Goal: Task Accomplishment & Management: Complete application form

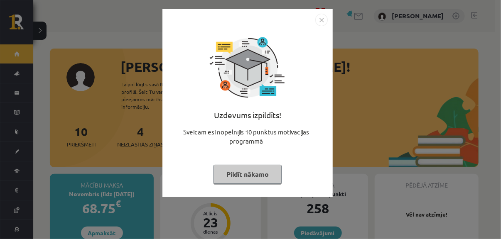
click at [366, 163] on div "Uzdevums izpildīts! Sveicam esi nopelnījis 10 punktus motivācijas programmā Pil…" at bounding box center [250, 119] width 501 height 239
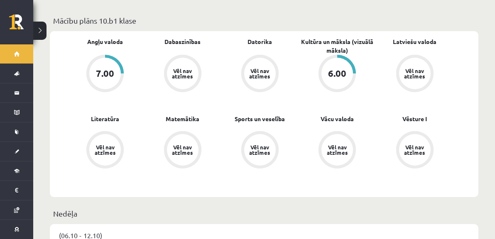
scroll to position [249, 0]
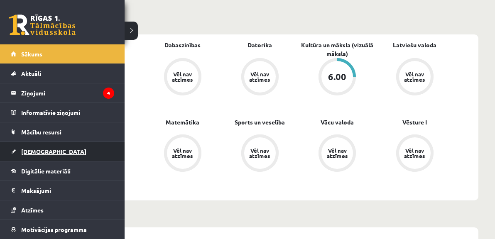
click at [45, 157] on link "[DEMOGRAPHIC_DATA]" at bounding box center [62, 151] width 103 height 19
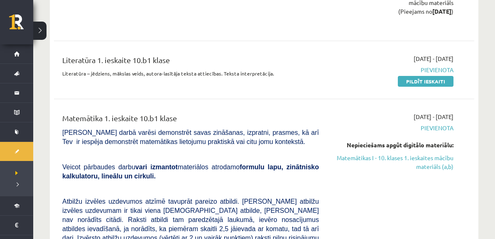
scroll to position [665, 0]
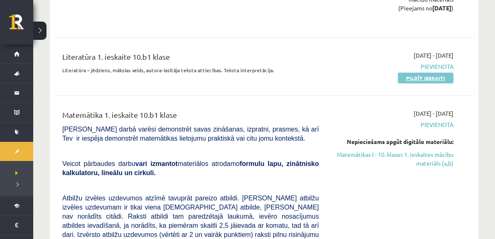
click at [425, 73] on link "Pildīt ieskaiti" at bounding box center [426, 78] width 56 height 11
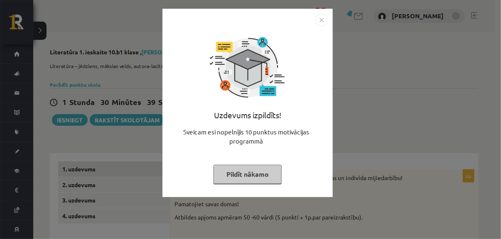
click at [262, 176] on button "Pildīt nākamo" at bounding box center [248, 174] width 68 height 19
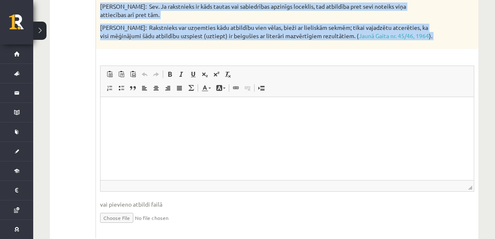
scroll to position [464, 0]
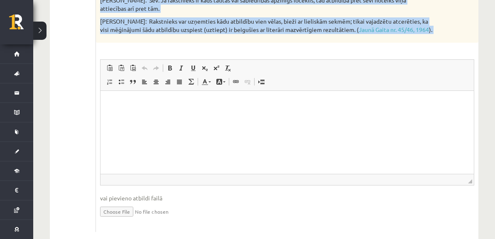
drag, startPoint x: 174, startPoint y: 88, endPoint x: 327, endPoint y: 109, distance: 154.7
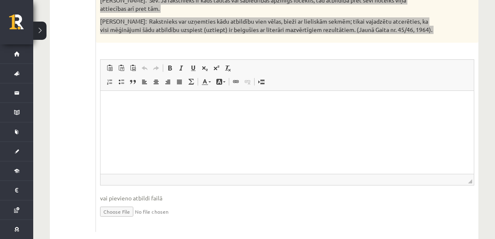
copy div "Loremips dolorsitam consectetu adipi eli seddoeiusm, temporincid ut laboreet do…"
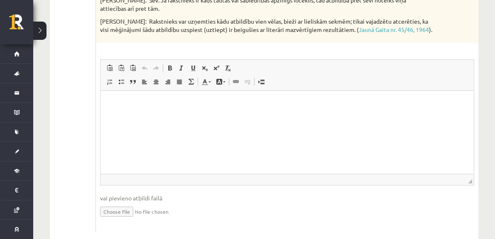
click at [160, 108] on html at bounding box center [287, 103] width 373 height 25
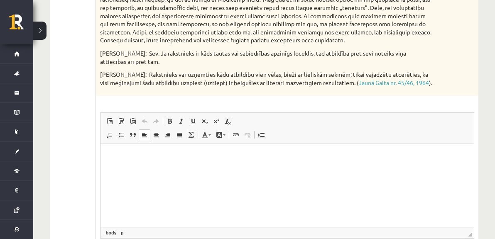
scroll to position [422, 0]
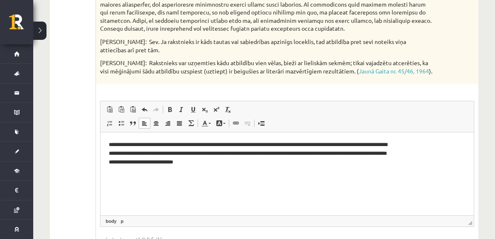
click at [132, 162] on p "**********" at bounding box center [250, 154] width 283 height 26
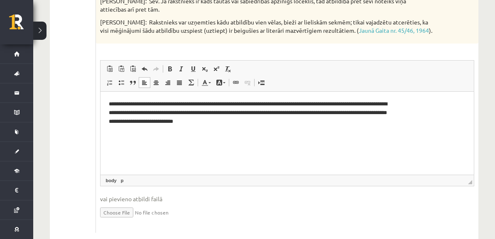
scroll to position [464, 0]
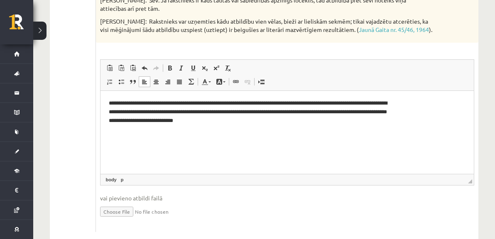
click at [269, 124] on p "**********" at bounding box center [250, 112] width 283 height 26
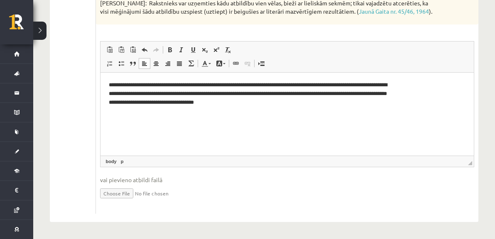
scroll to position [547, 0]
click at [295, 106] on p "**********" at bounding box center [250, 94] width 283 height 26
click at [356, 111] on html "**********" at bounding box center [287, 94] width 373 height 42
click at [388, 104] on p "**********" at bounding box center [250, 94] width 283 height 26
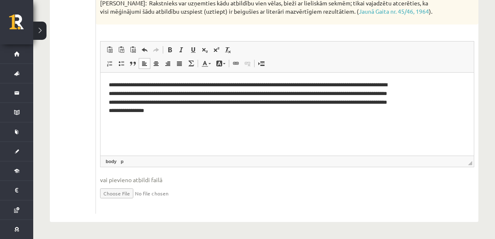
click at [238, 114] on p "**********" at bounding box center [250, 98] width 283 height 34
click at [167, 85] on p "**********" at bounding box center [250, 98] width 283 height 34
click at [292, 111] on p "**********" at bounding box center [250, 98] width 283 height 34
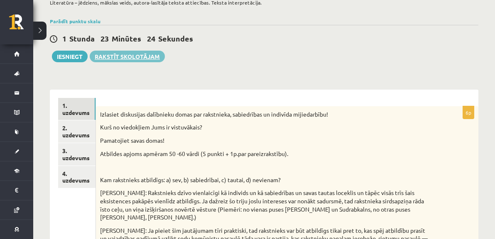
scroll to position [0, 0]
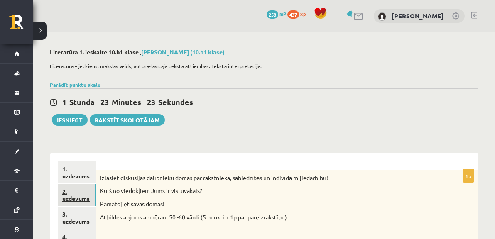
click at [87, 189] on link "2. uzdevums" at bounding box center [76, 195] width 37 height 22
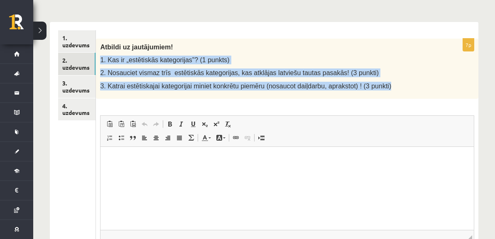
drag, startPoint x: 175, startPoint y: 59, endPoint x: 257, endPoint y: 96, distance: 89.6
click at [257, 96] on div "Atbildi uz jautājumiem! 1. Kas ir „estētiskās kategorijas”? (1 punkts) 2. Nosau…" at bounding box center [287, 69] width 383 height 60
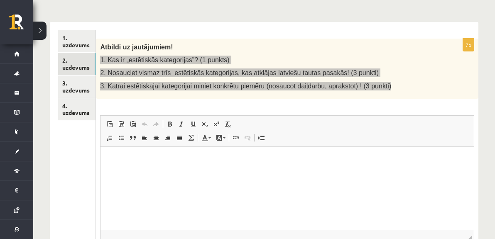
copy div "1. Kas ir „estētiskās kategorijas”? (1 punkts) 2. Nosauciet vismaz trīs estētis…"
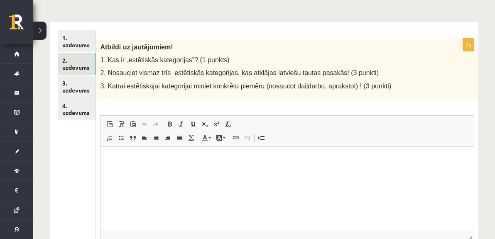
click at [253, 110] on div "7p Atbildi uz jautājumiem! 1. Kas ir „estētiskās kategorijas”? (1 punkts) 2. No…" at bounding box center [287, 164] width 383 height 250
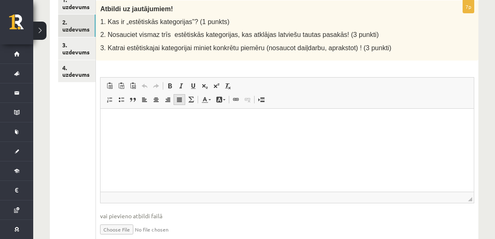
scroll to position [173, 0]
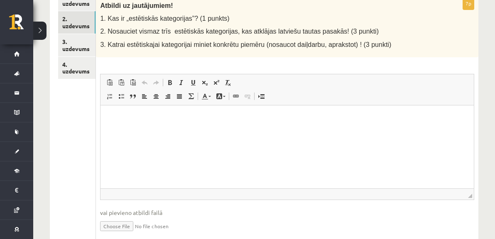
drag, startPoint x: 140, startPoint y: 126, endPoint x: 145, endPoint y: 120, distance: 8.8
click at [140, 125] on html at bounding box center [287, 117] width 373 height 25
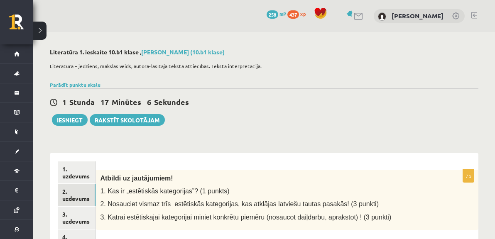
scroll to position [0, 0]
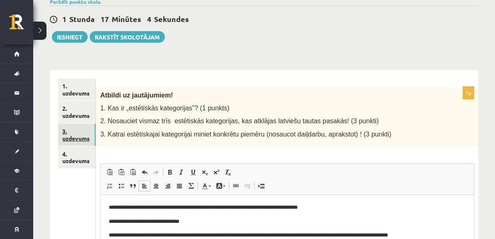
click at [95, 124] on link "3. uzdevums" at bounding box center [76, 135] width 37 height 22
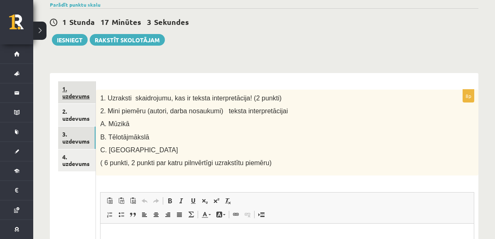
scroll to position [83, 0]
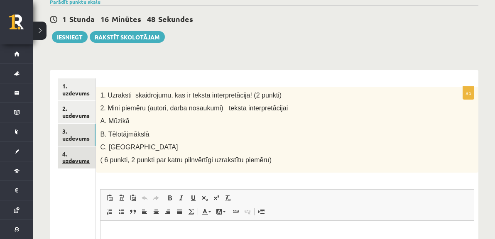
click at [84, 147] on link "4. uzdevums" at bounding box center [76, 158] width 37 height 22
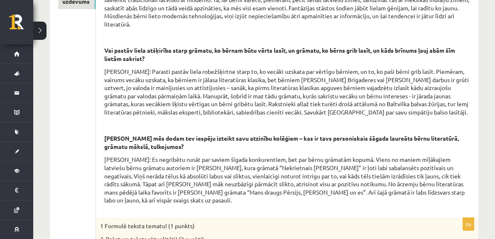
scroll to position [142, 0]
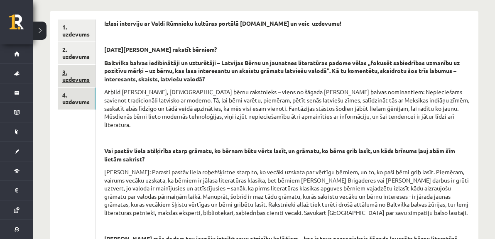
click at [78, 65] on link "3. uzdevums" at bounding box center [76, 76] width 37 height 22
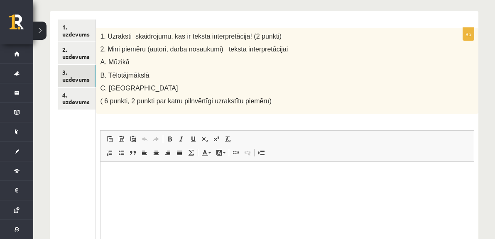
scroll to position [0, 0]
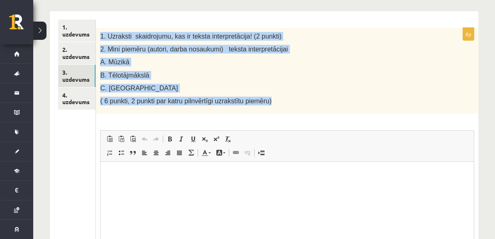
drag, startPoint x: 174, startPoint y: 37, endPoint x: 334, endPoint y: 108, distance: 174.3
click at [334, 108] on div "1. Uzraksti skaidrojumu, kas ir teksta interpretācija! (2 punkti) 2. Mini piemē…" at bounding box center [287, 71] width 383 height 86
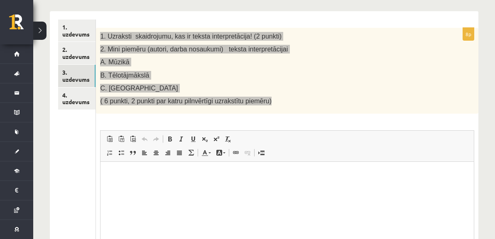
copy div "1. Uzraksti skaidrojumu, kas ir teksta interpretācija! (2 punkti) 2. Mini piemē…"
click at [138, 181] on html at bounding box center [287, 174] width 373 height 25
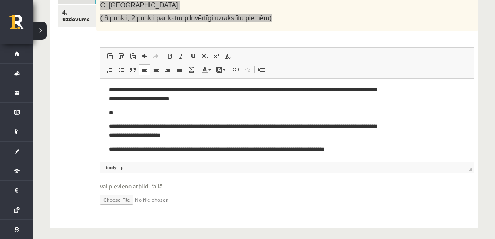
scroll to position [231, 0]
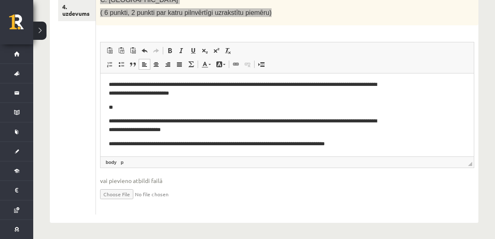
click at [356, 147] on p "**********" at bounding box center [247, 144] width 277 height 9
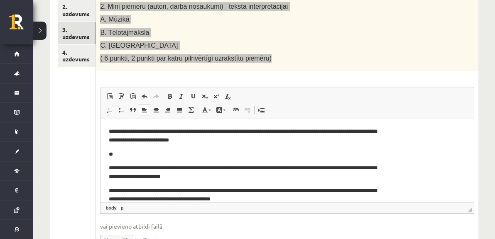
scroll to position [64, 0]
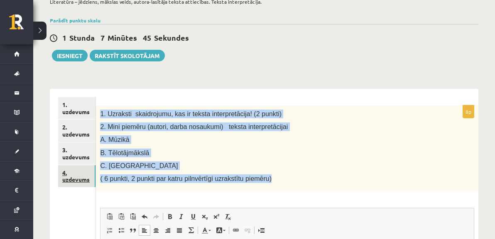
click at [88, 165] on link "4. uzdevums" at bounding box center [76, 176] width 37 height 22
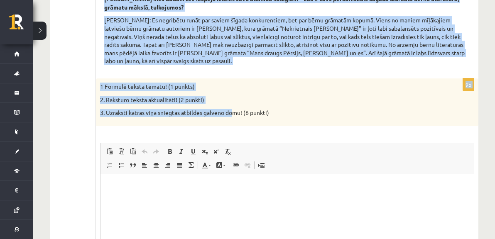
scroll to position [480, 0]
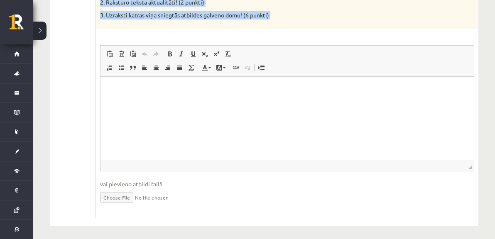
drag, startPoint x: 192, startPoint y: 100, endPoint x: 362, endPoint y: 62, distance: 175.0
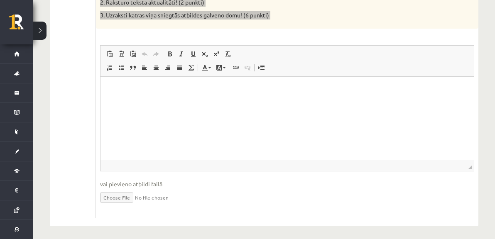
copy form "Loremi dolorsita co Adipi Elitsedd eiusmodt incidid utl.etdolo.ma al enim admin…"
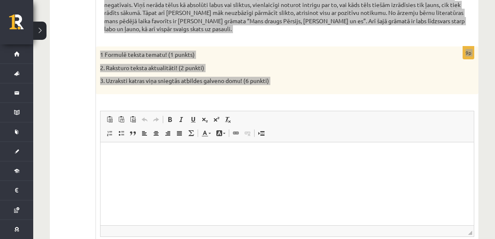
scroll to position [438, 0]
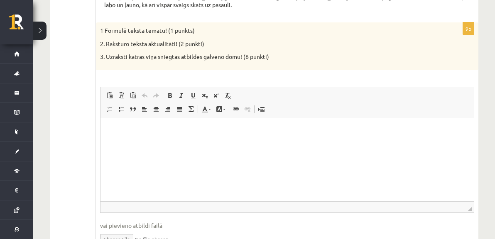
click at [118, 133] on p "Rich Text Editor, wiswyg-editor-user-answer-47433936700780" at bounding box center [287, 130] width 357 height 9
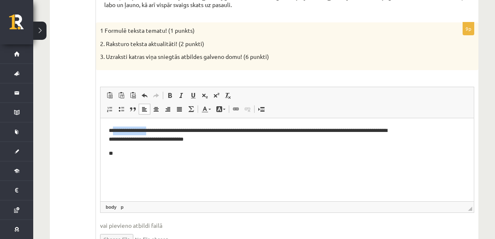
drag, startPoint x: 150, startPoint y: 132, endPoint x: 113, endPoint y: 132, distance: 37.4
click at [113, 132] on p "**********" at bounding box center [250, 134] width 283 height 17
click at [122, 153] on p "**" at bounding box center [250, 153] width 283 height 9
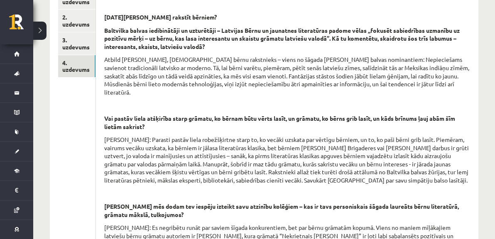
scroll to position [64, 0]
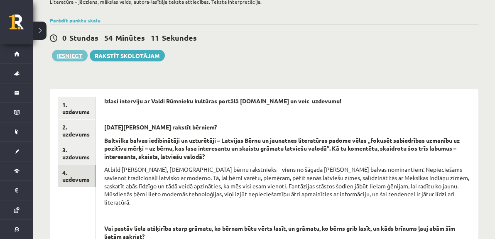
click at [66, 56] on button "Iesniegt" at bounding box center [70, 56] width 36 height 12
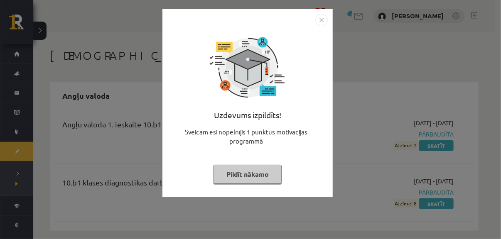
click at [319, 20] on img "Close" at bounding box center [321, 20] width 12 height 12
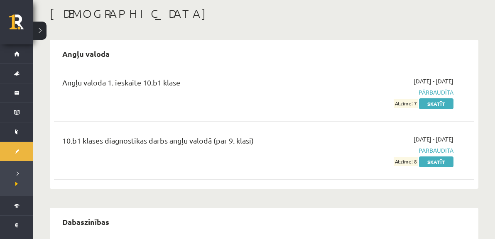
scroll to position [37, 0]
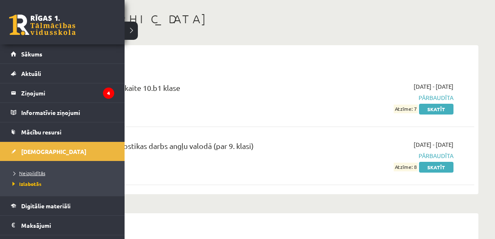
click at [33, 170] on span "Neizpildītās" at bounding box center [27, 173] width 35 height 7
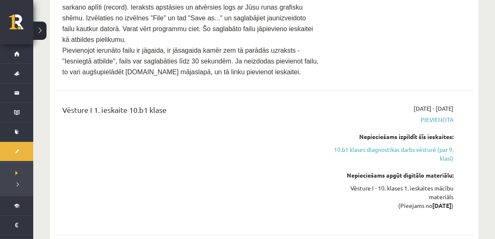
scroll to position [1449, 0]
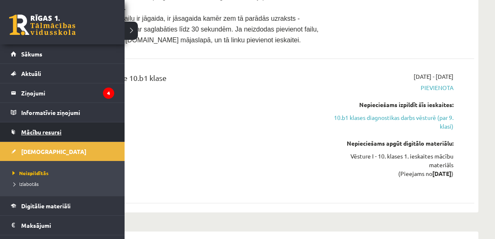
click at [30, 130] on span "Mācību resursi" at bounding box center [41, 131] width 40 height 7
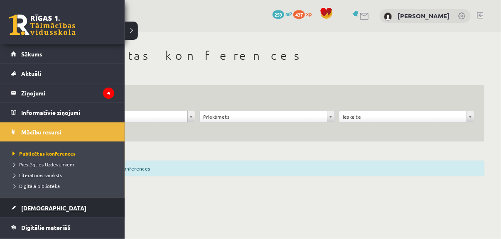
click at [32, 207] on span "[DEMOGRAPHIC_DATA]" at bounding box center [53, 207] width 65 height 7
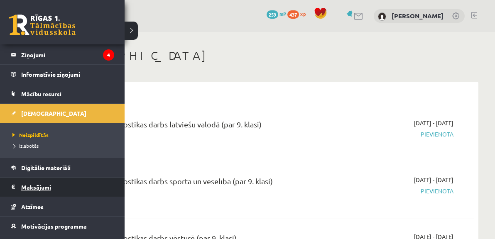
scroll to position [42, 0]
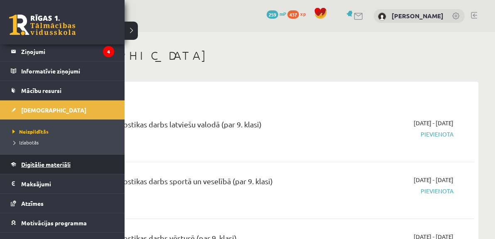
click at [48, 168] on link "Digitālie materiāli" at bounding box center [62, 164] width 103 height 19
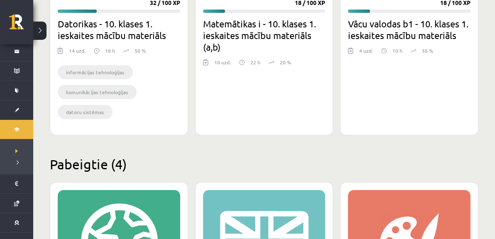
scroll to position [499, 0]
